Goal: Find specific fact: Find specific fact

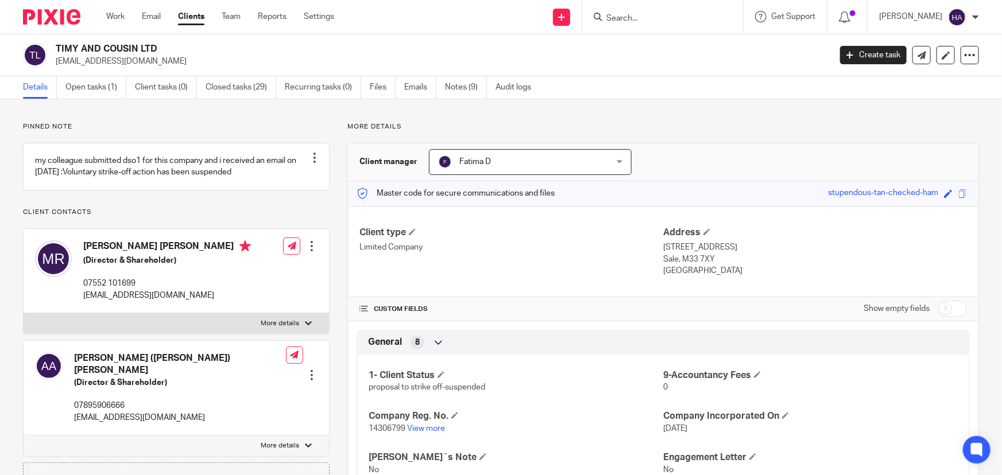
scroll to position [52, 0]
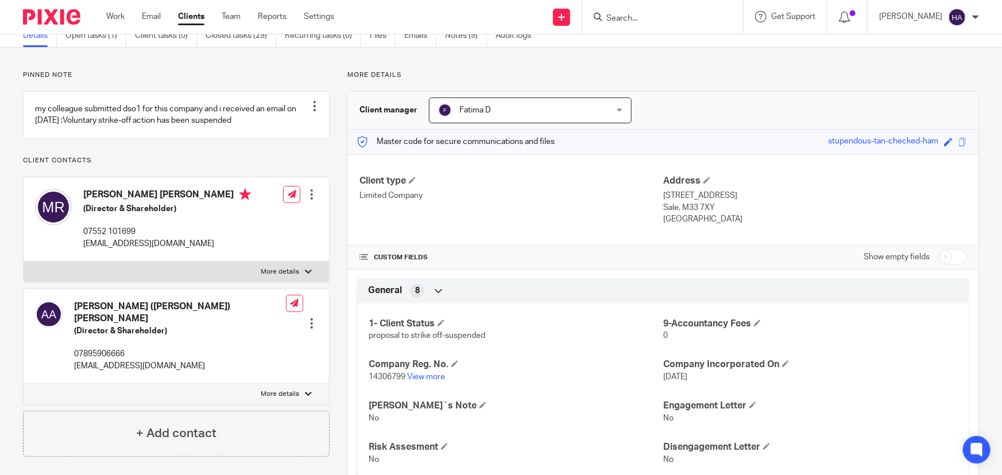
click at [648, 17] on input "Search" at bounding box center [656, 19] width 103 height 10
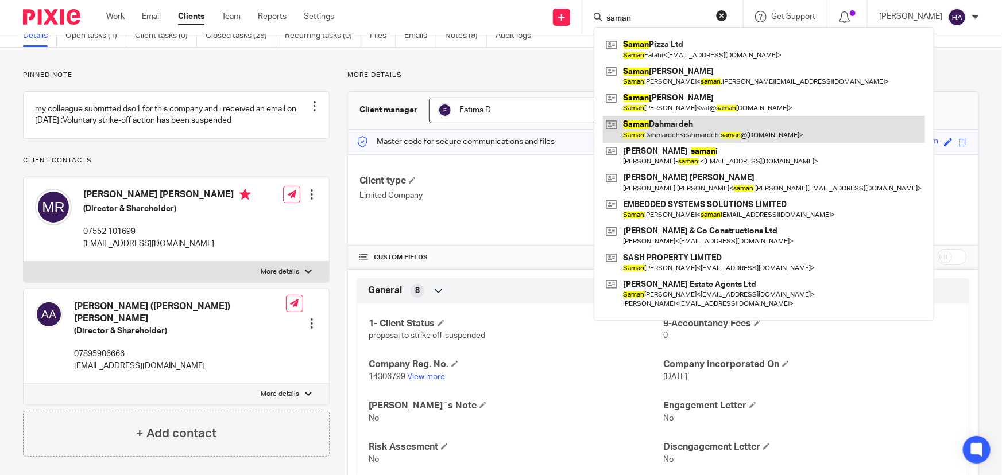
type input "saman"
click at [671, 126] on link at bounding box center [764, 129] width 322 height 26
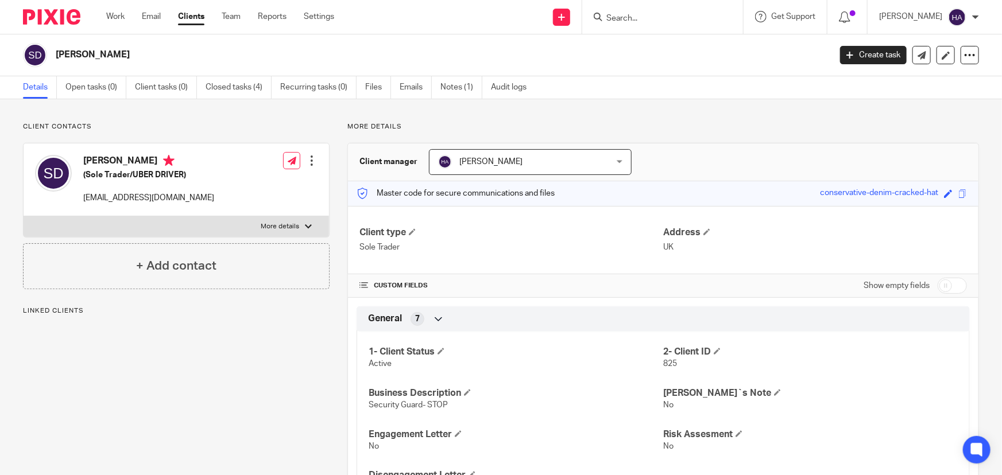
click at [294, 227] on p "More details" at bounding box center [280, 226] width 38 height 9
click at [24, 216] on input "More details" at bounding box center [23, 216] width 1 height 1
checkbox input "true"
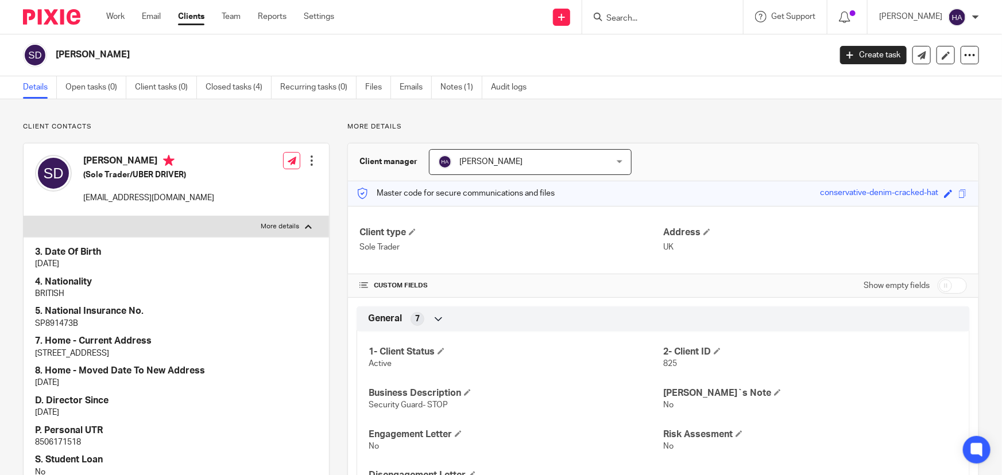
scroll to position [156, 0]
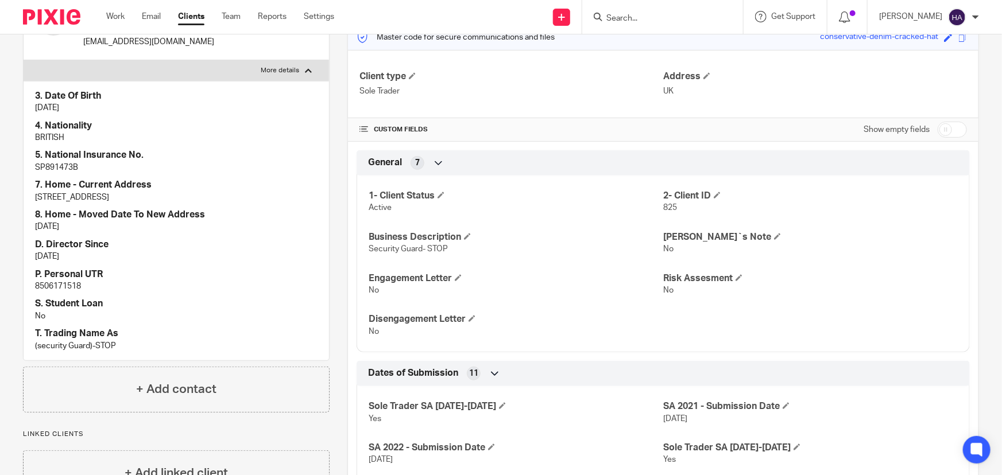
click at [49, 286] on p "8506171518" at bounding box center [176, 286] width 283 height 11
copy p "8506171518"
